Goal: Task Accomplishment & Management: Manage account settings

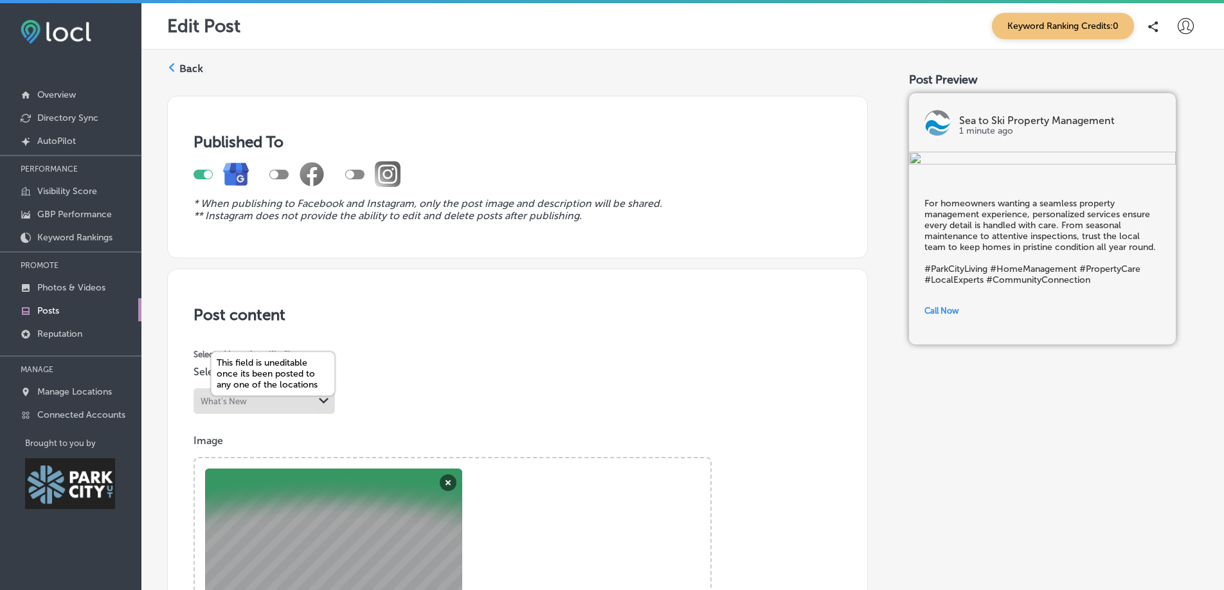
click at [319, 402] on icon "Path Created with Sketch." at bounding box center [324, 401] width 10 height 6
click at [204, 175] on div at bounding box center [208, 174] width 8 height 8
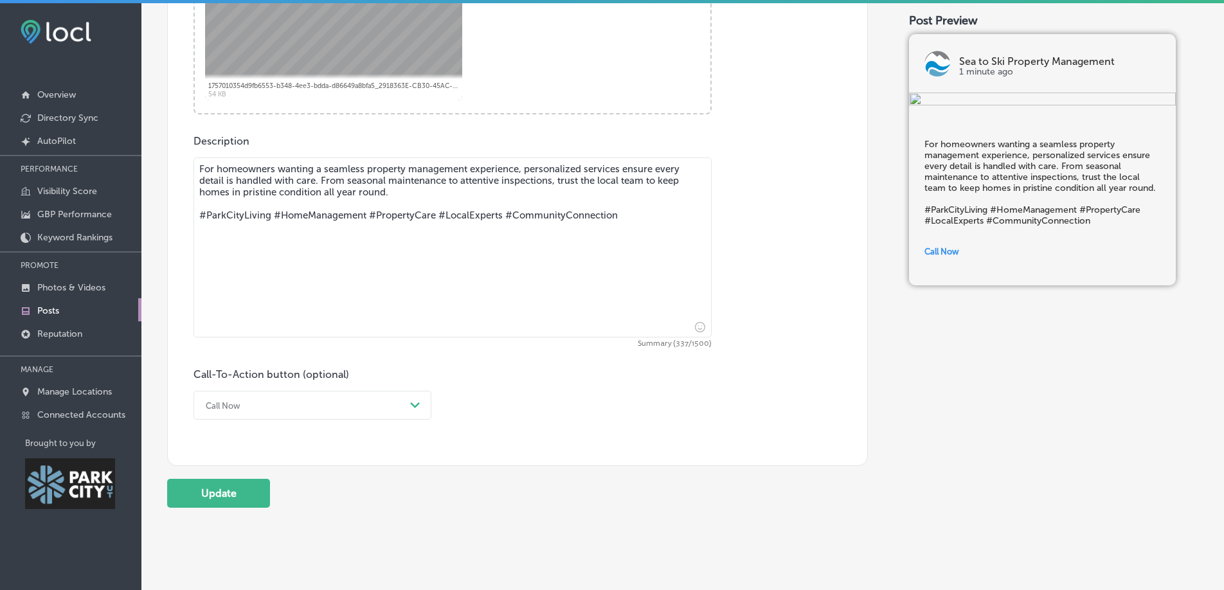
scroll to position [575, 0]
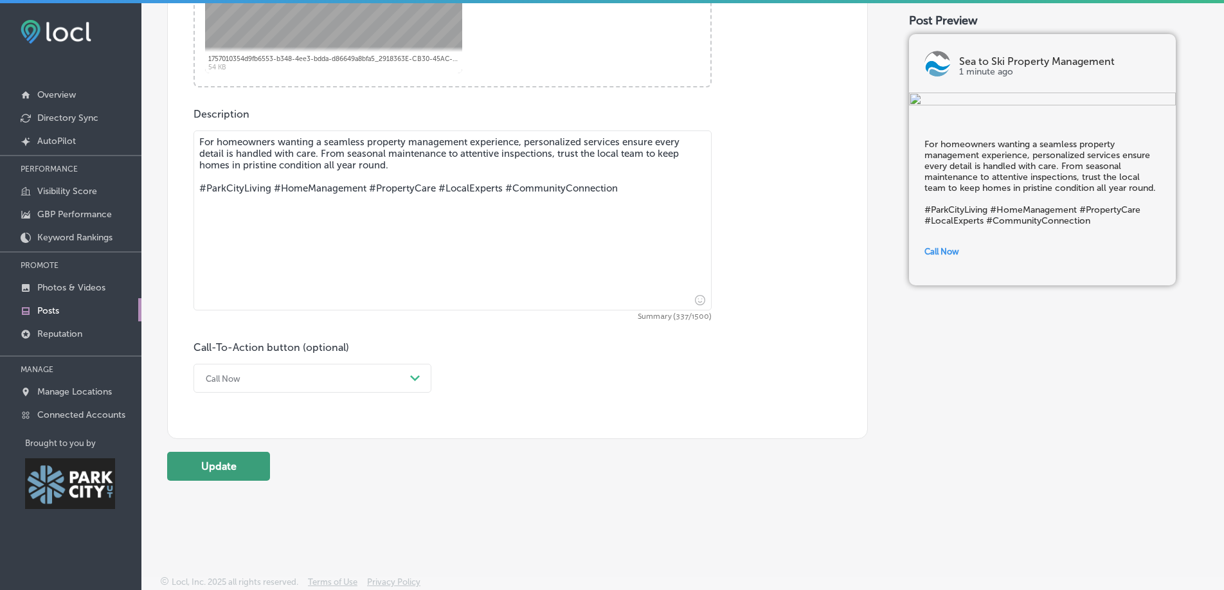
click at [252, 470] on button "Update" at bounding box center [218, 466] width 103 height 29
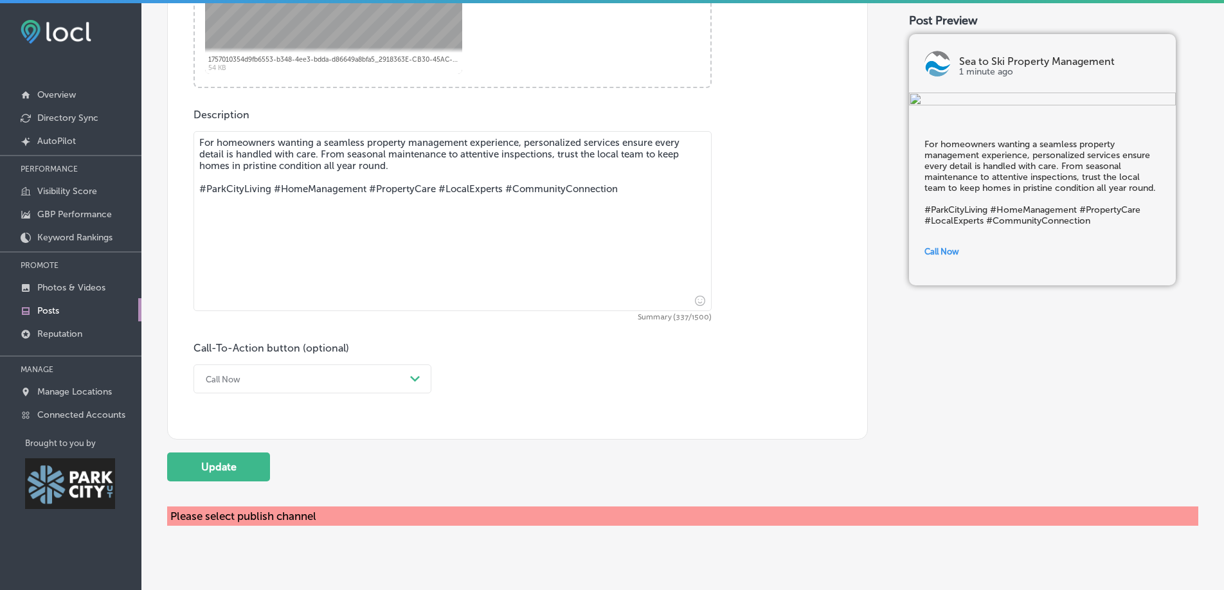
scroll to position [0, 0]
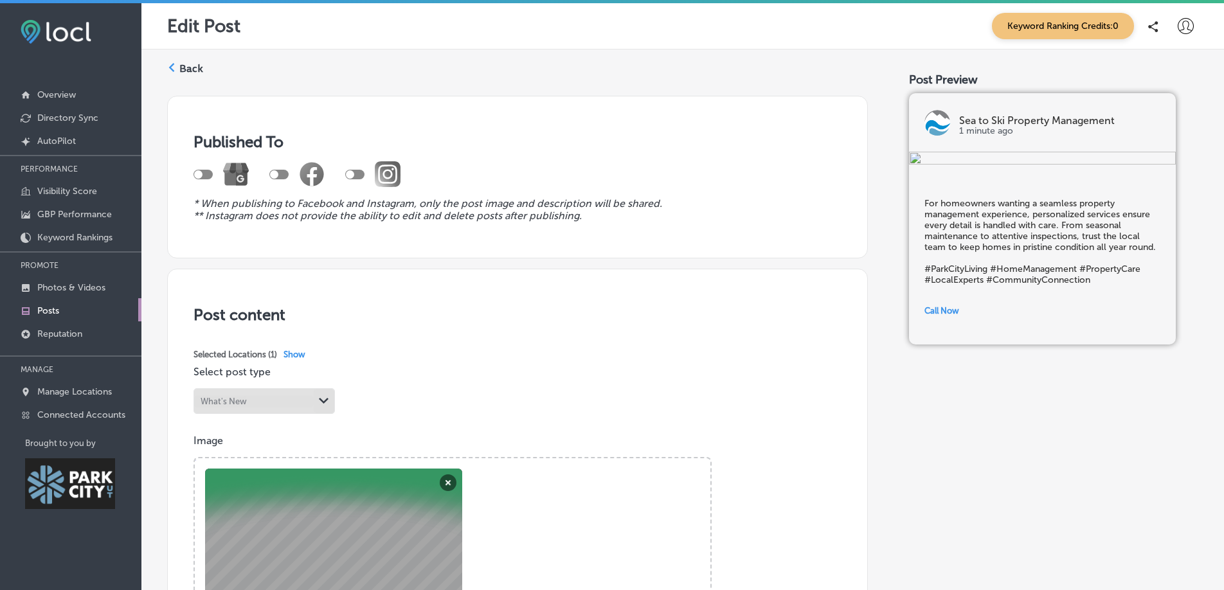
click at [207, 174] on div at bounding box center [202, 175] width 19 height 10
checkbox input "true"
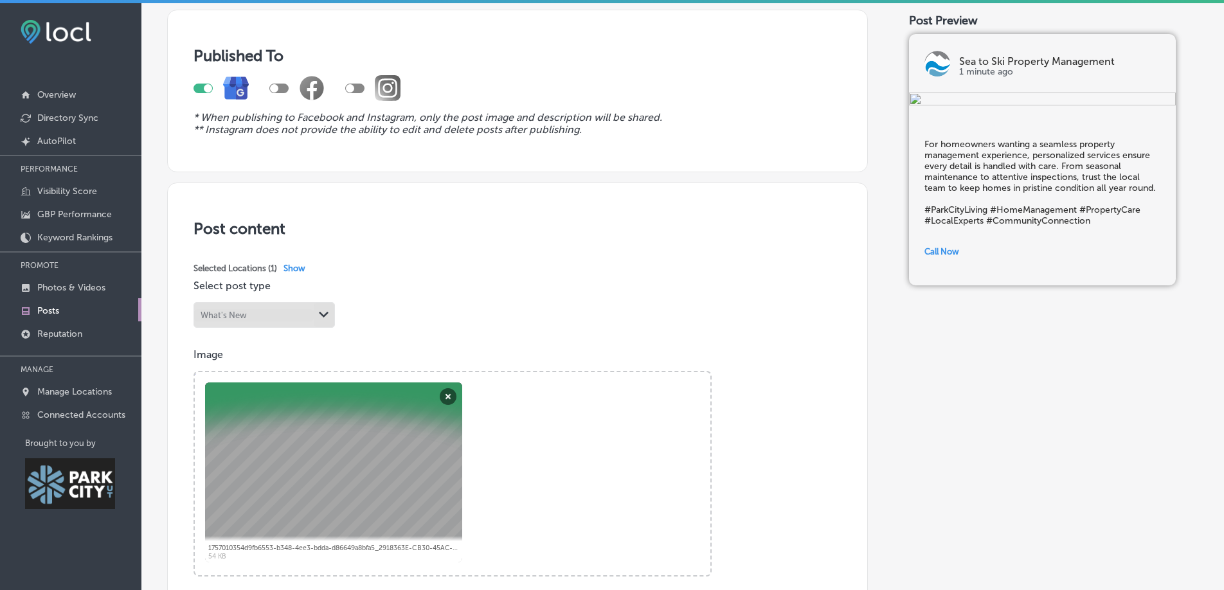
scroll to position [93, 0]
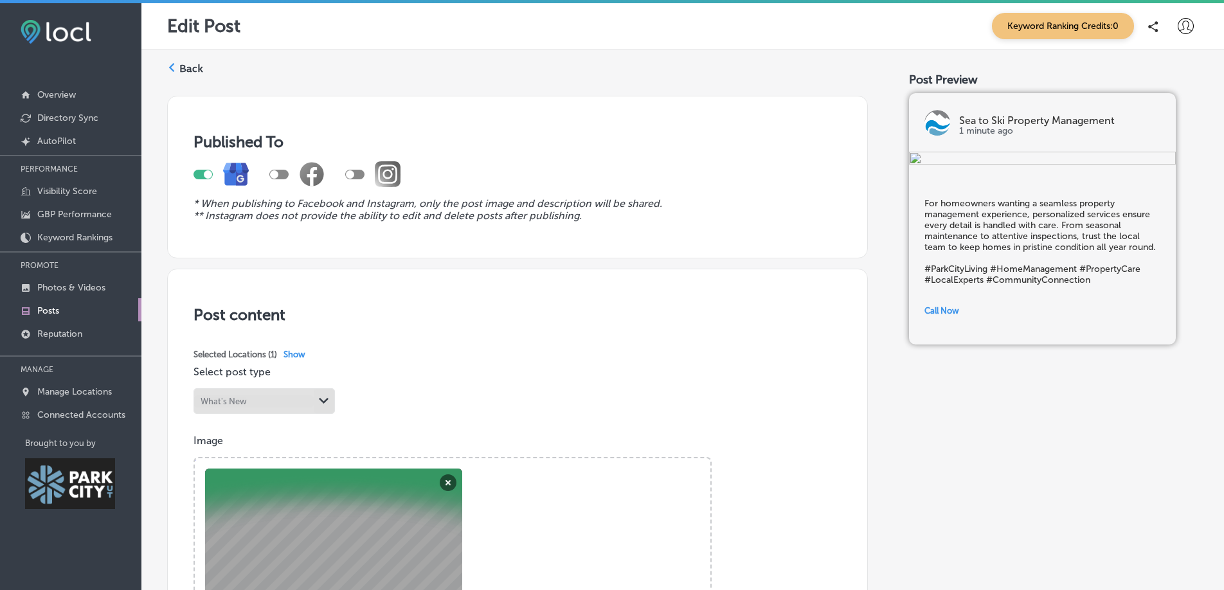
click at [192, 69] on label "Back" at bounding box center [191, 69] width 24 height 14
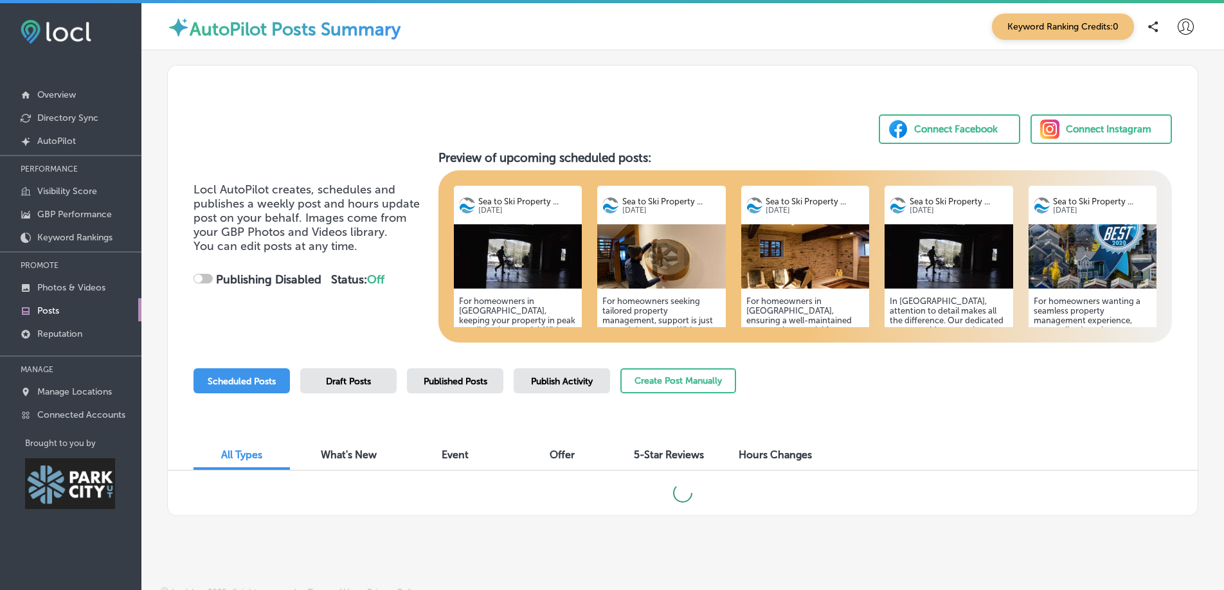
checkbox input "true"
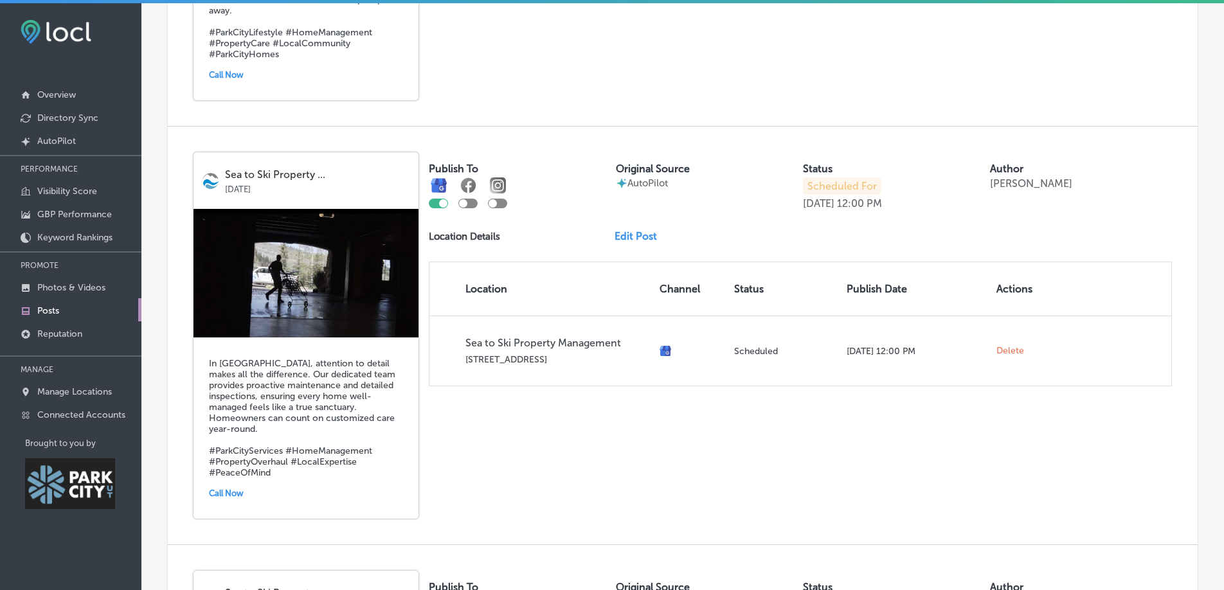
scroll to position [1573, 0]
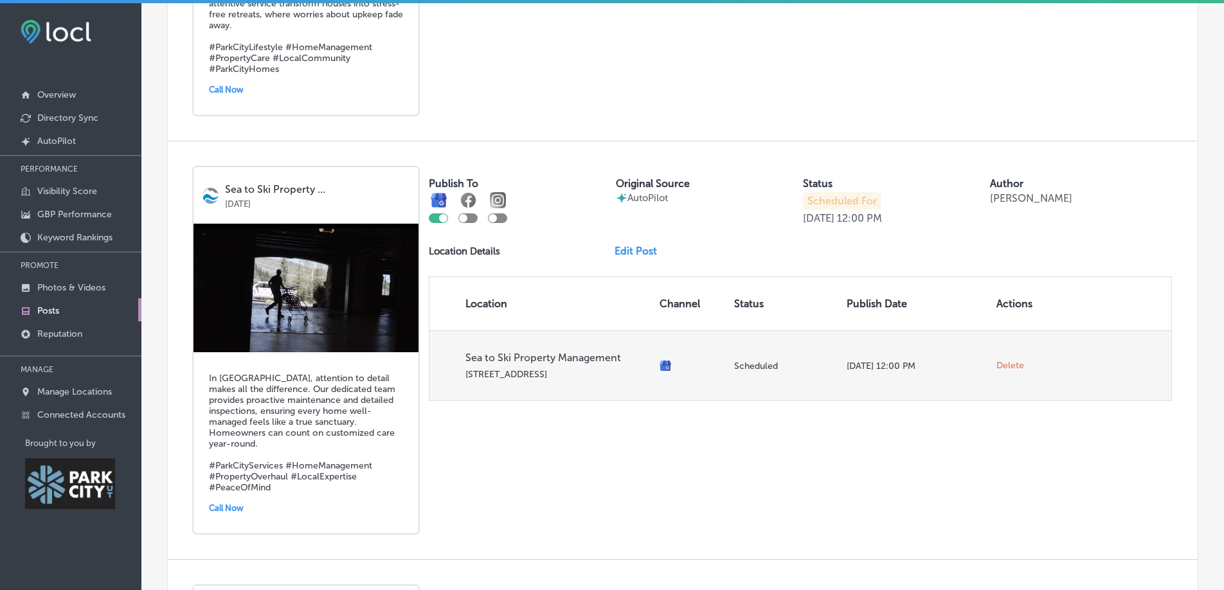
click at [1014, 360] on span "Delete" at bounding box center [1010, 366] width 28 height 12
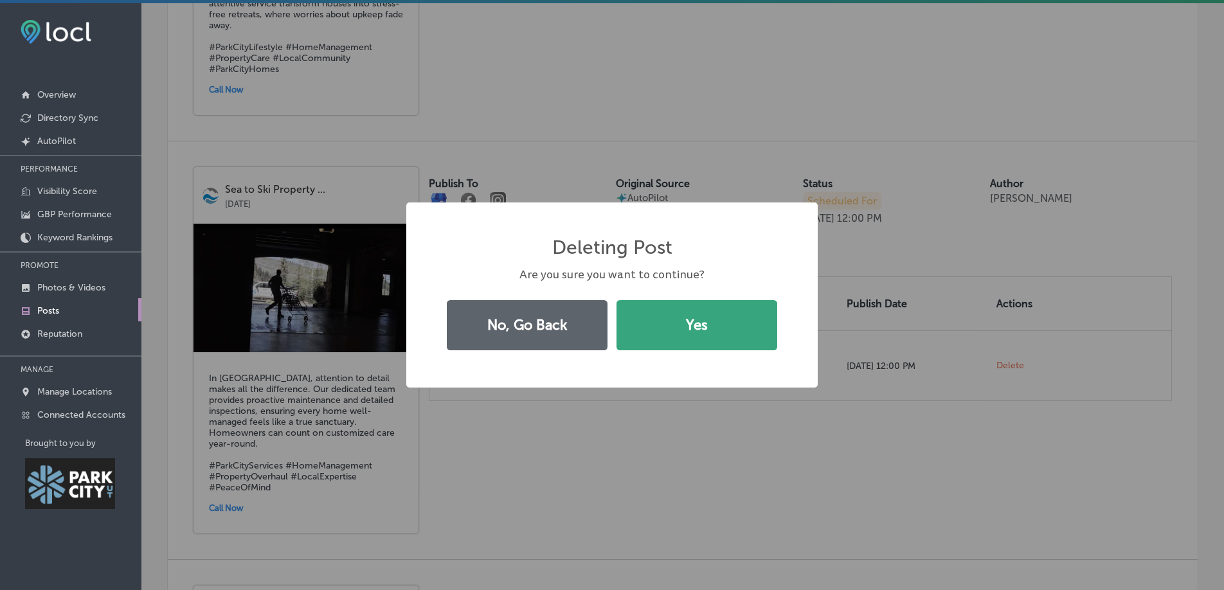
click at [745, 321] on button "Yes" at bounding box center [696, 325] width 161 height 50
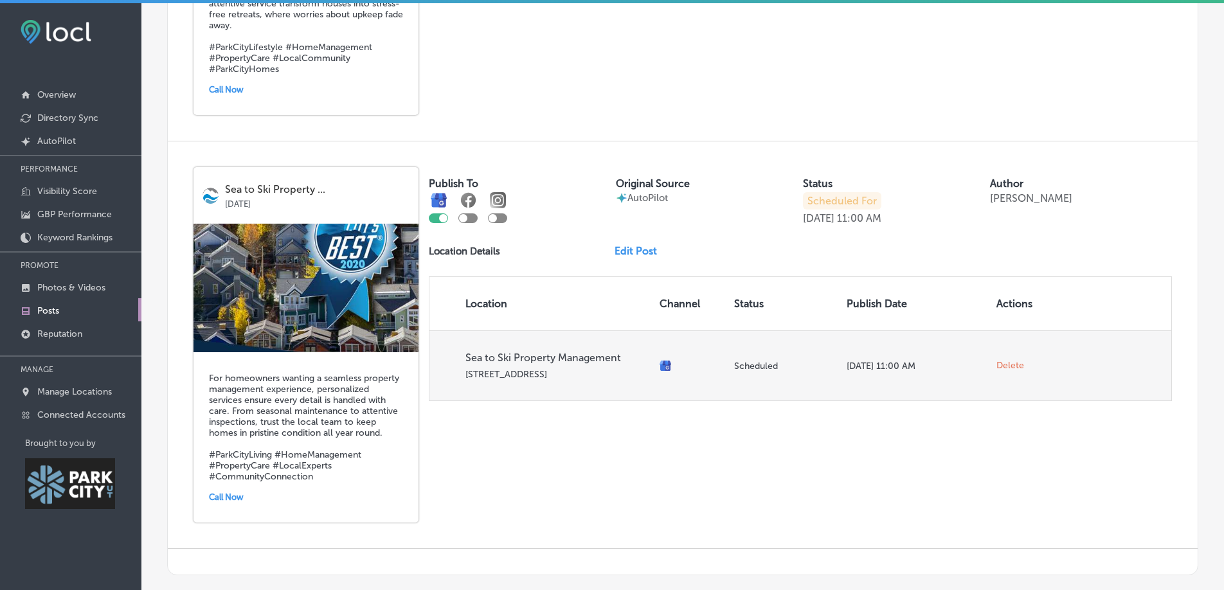
click at [1014, 360] on span "Delete" at bounding box center [1010, 366] width 28 height 12
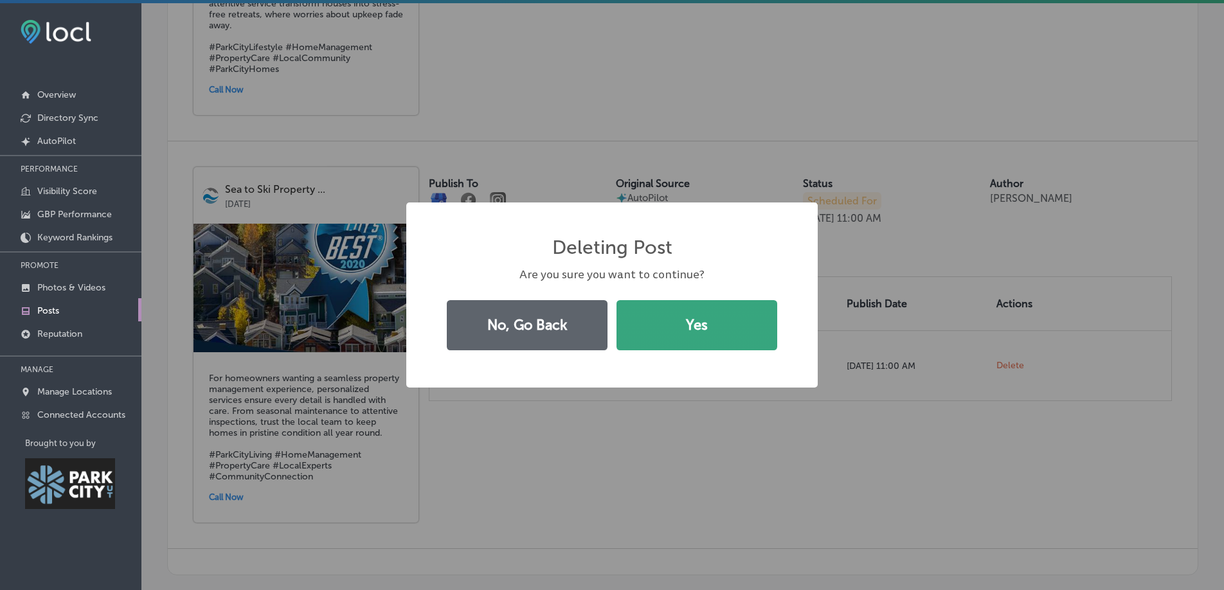
click at [685, 322] on button "Yes" at bounding box center [696, 325] width 161 height 50
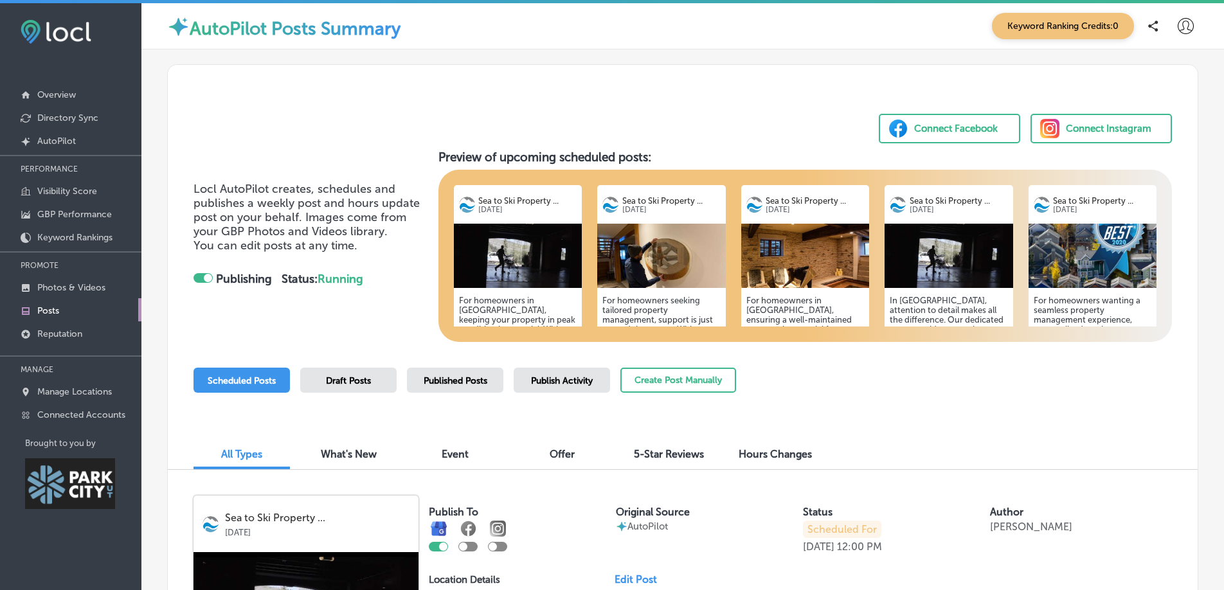
scroll to position [0, 0]
